Goal: Navigation & Orientation: Find specific page/section

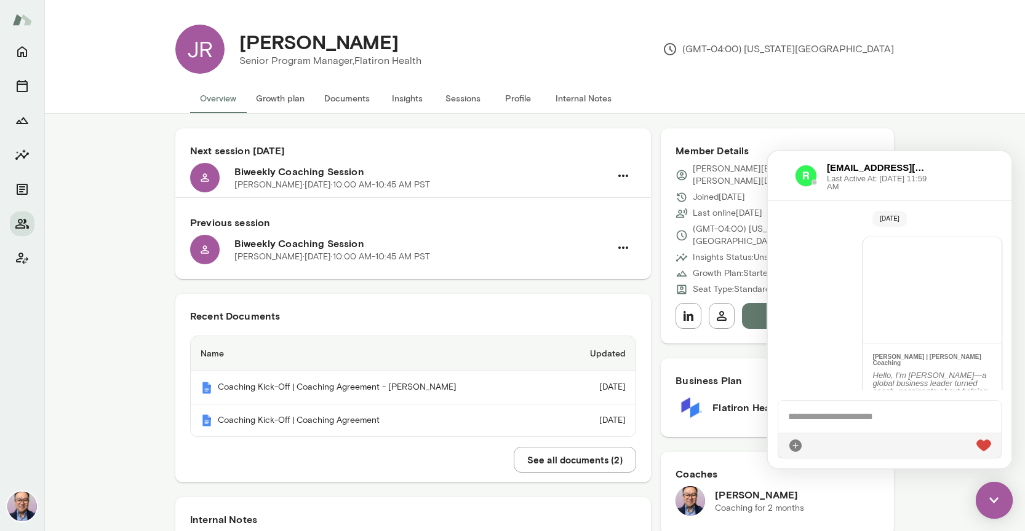
scroll to position [1, 0]
click at [28, 224] on icon "Members" at bounding box center [22, 223] width 15 height 15
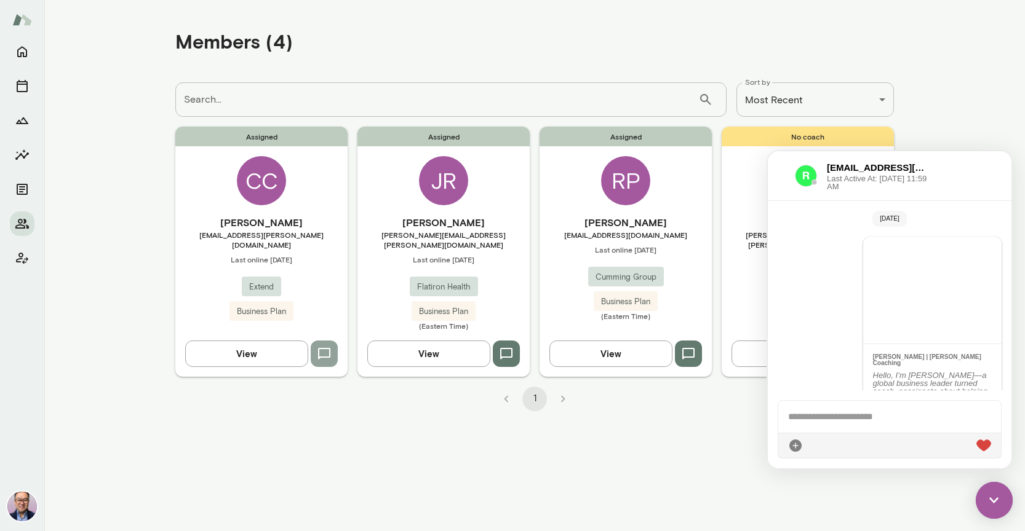
click at [325, 351] on button "button" at bounding box center [324, 354] width 27 height 26
click at [976, 81] on main "**********" at bounding box center [534, 265] width 980 height 531
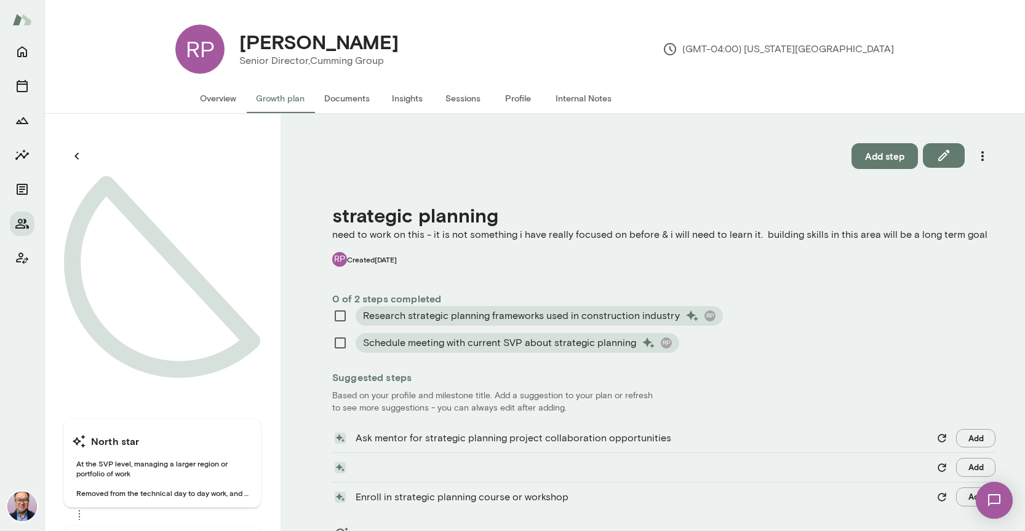
scroll to position [114, 0]
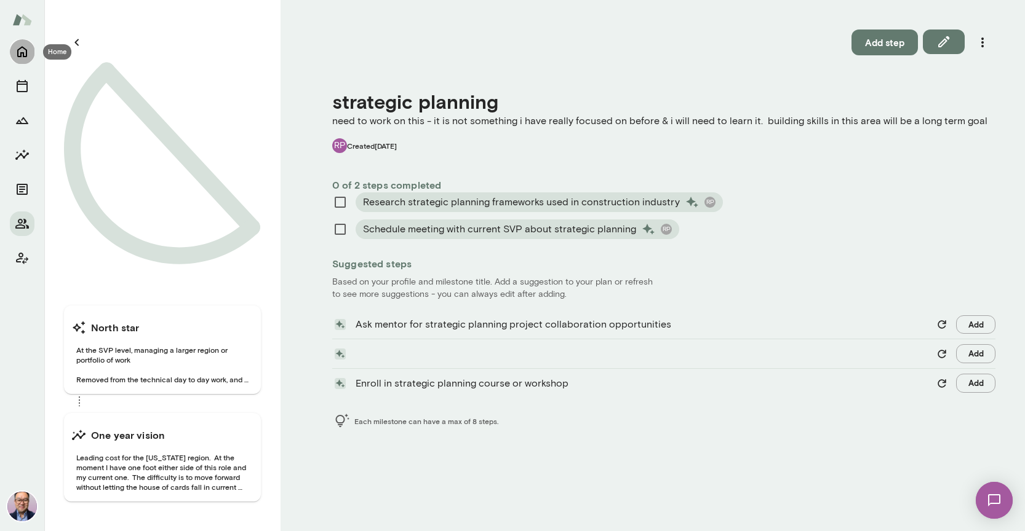
click at [20, 49] on icon "Home" at bounding box center [22, 52] width 10 height 11
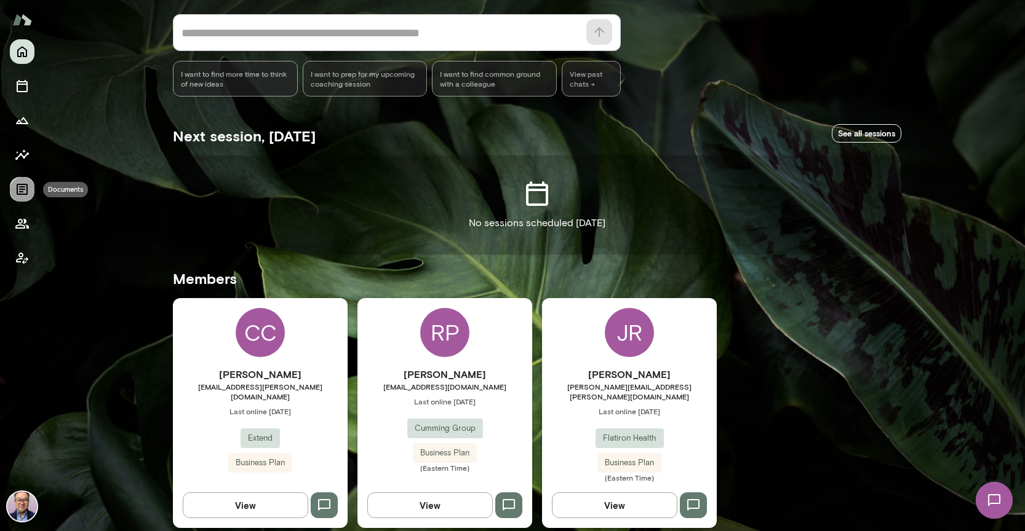
click at [25, 188] on icon "Documents" at bounding box center [22, 189] width 11 height 11
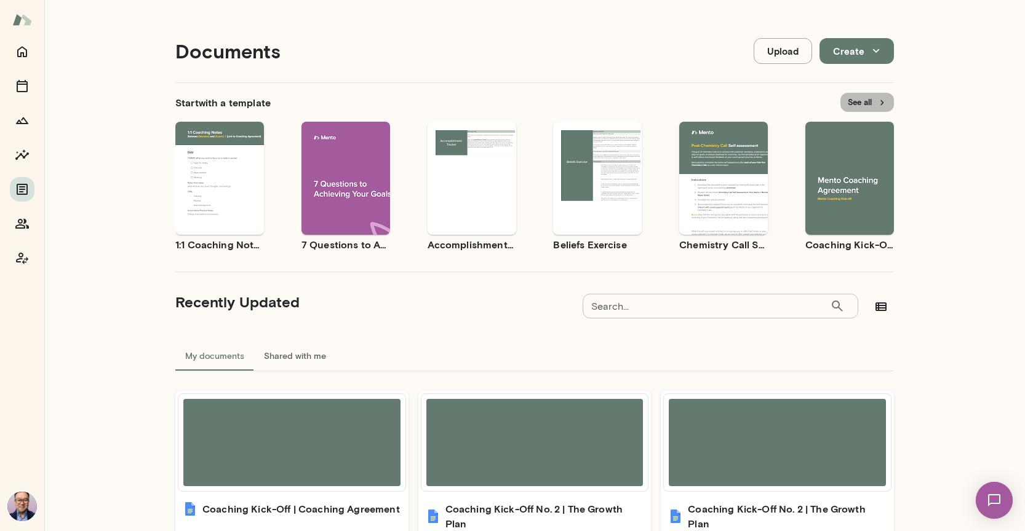
click at [856, 103] on button "See all" at bounding box center [867, 102] width 54 height 19
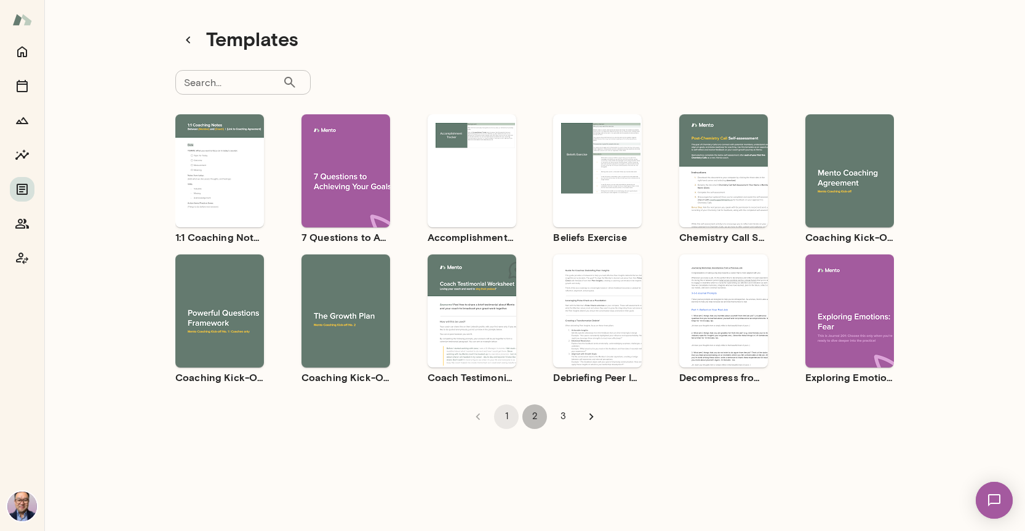
click at [533, 415] on button "2" at bounding box center [534, 417] width 25 height 25
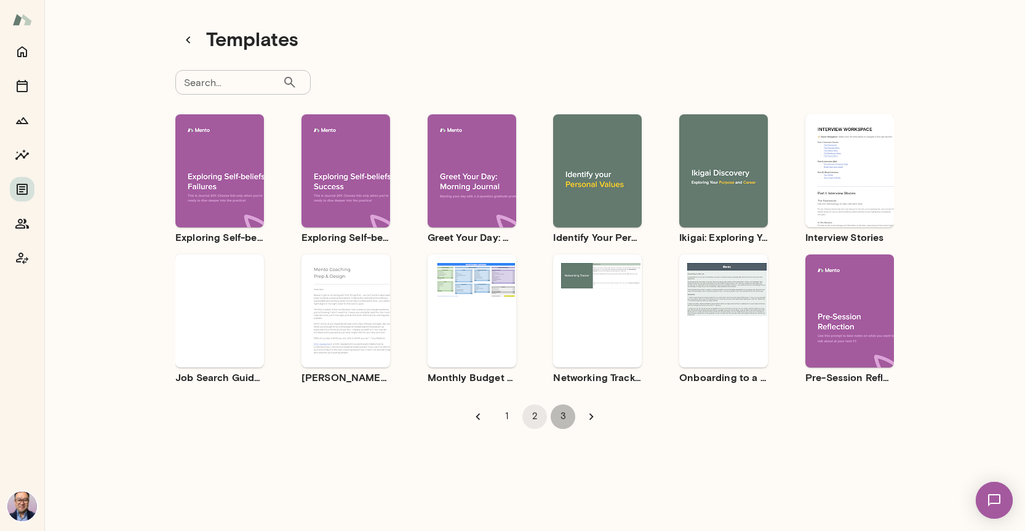
click at [552, 419] on button "3" at bounding box center [562, 417] width 25 height 25
